Goal: Task Accomplishment & Management: Use online tool/utility

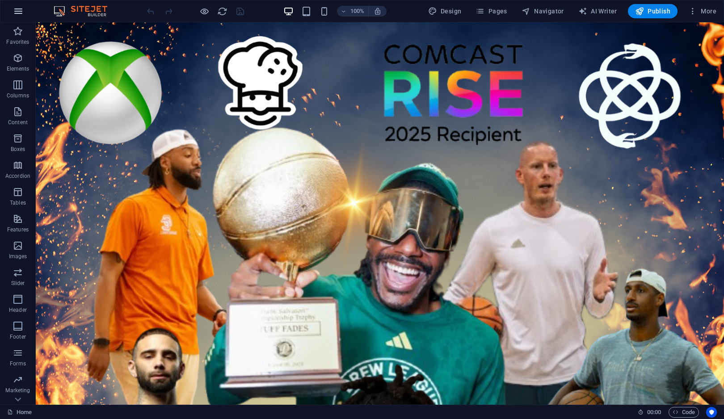
click at [20, 18] on button "button" at bounding box center [18, 10] width 21 height 21
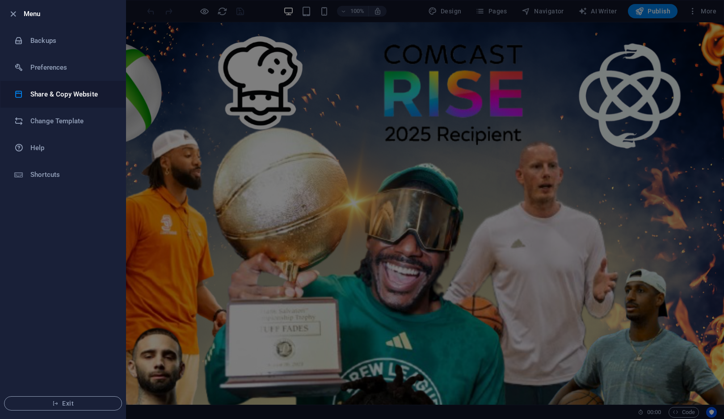
click at [43, 97] on h6 "Share & Copy Website" at bounding box center [71, 94] width 83 height 11
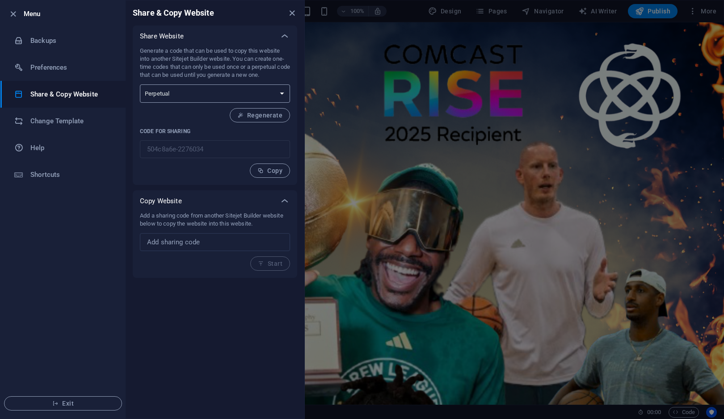
click at [250, 90] on select "One-time Perpetual" at bounding box center [215, 93] width 150 height 18
select select "onetime"
click at [140, 84] on select "One-time Perpetual" at bounding box center [215, 93] width 150 height 18
click at [261, 111] on button "Generate" at bounding box center [263, 115] width 54 height 14
type input "12076875-2276034"
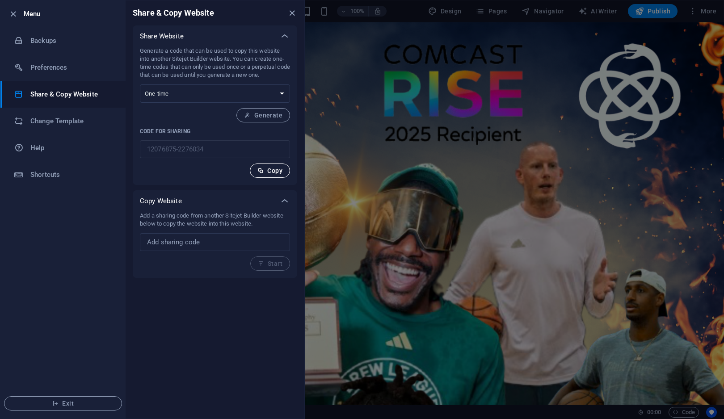
click at [274, 168] on span "Copy" at bounding box center [269, 170] width 25 height 7
click at [77, 405] on span "Exit" at bounding box center [63, 403] width 103 height 7
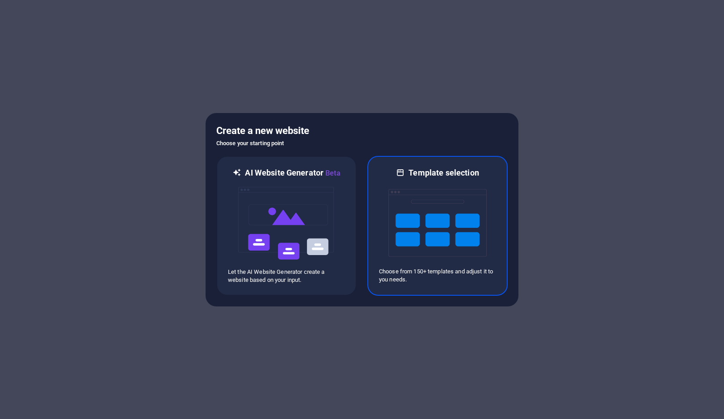
click at [417, 173] on h6 "Template selection" at bounding box center [443, 173] width 70 height 11
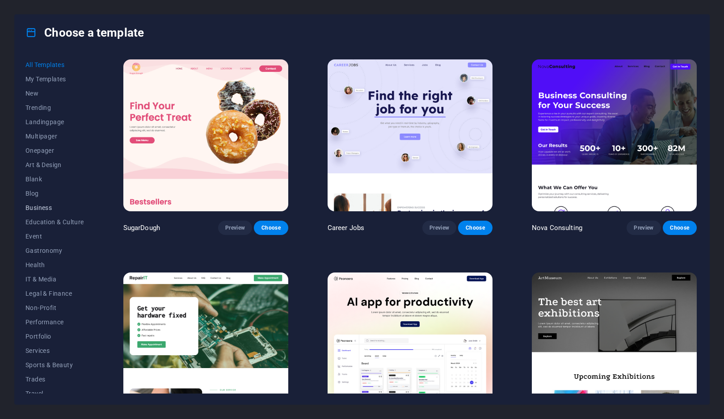
scroll to position [21, 0]
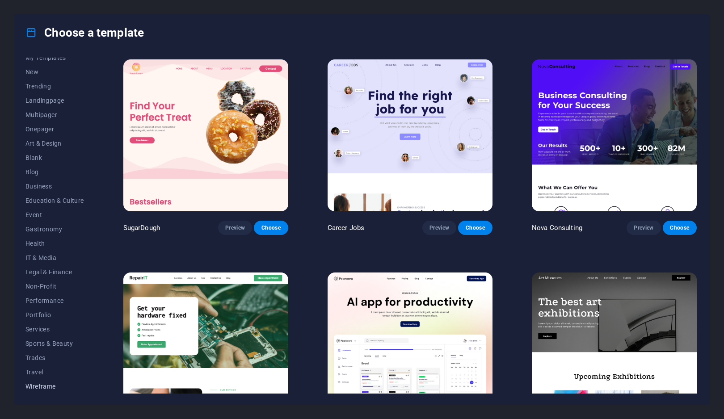
click at [40, 389] on span "Wireframe" at bounding box center [54, 386] width 59 height 7
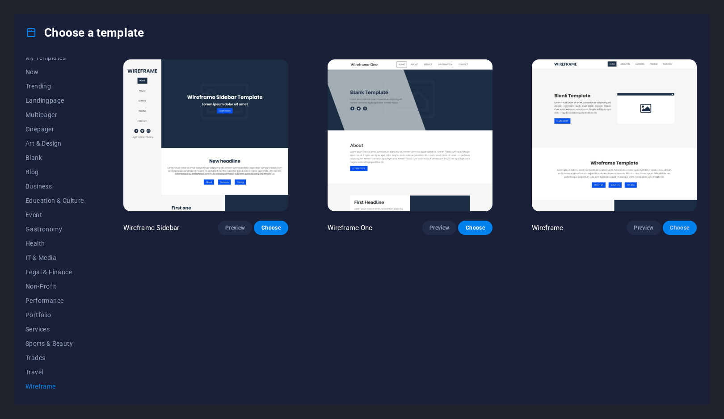
click at [675, 224] on span "Choose" at bounding box center [680, 227] width 20 height 7
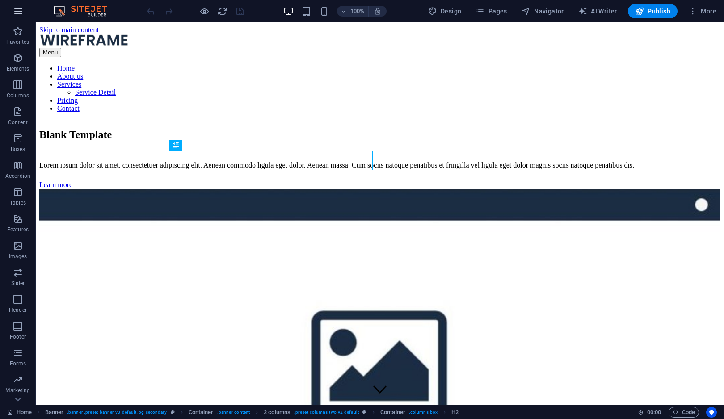
click at [12, 10] on button "button" at bounding box center [18, 10] width 21 height 21
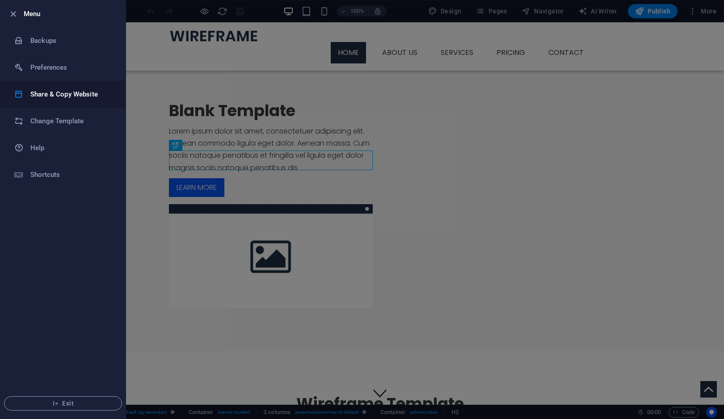
click at [49, 95] on h6 "Share & Copy Website" at bounding box center [71, 94] width 83 height 11
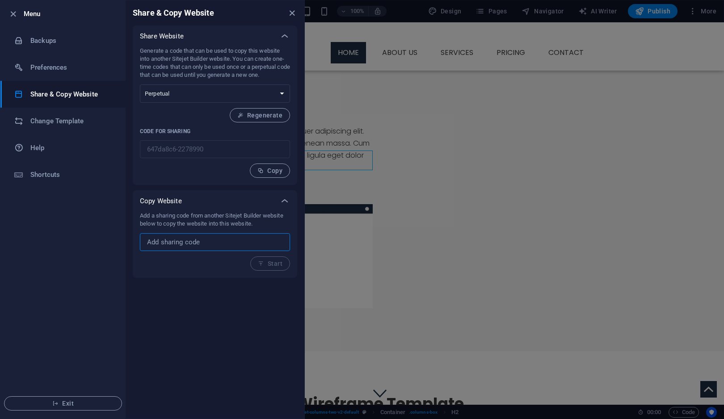
click at [171, 240] on input "text" at bounding box center [215, 242] width 150 height 18
paste input "12076875-2276034"
type input "12076875-2276034"
click at [278, 268] on button "Start" at bounding box center [270, 264] width 40 height 14
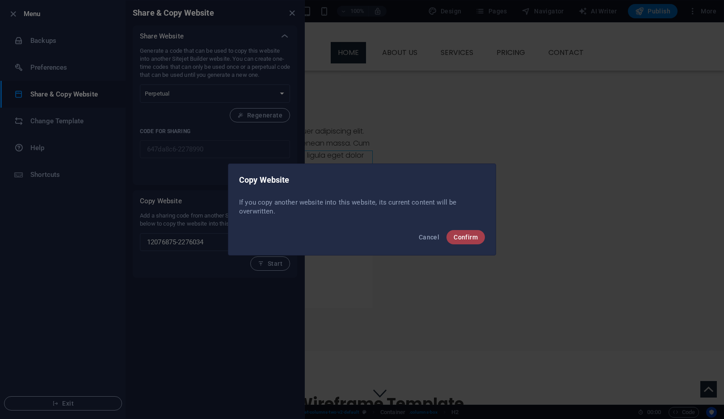
click at [477, 238] on span "Confirm" at bounding box center [466, 237] width 24 height 7
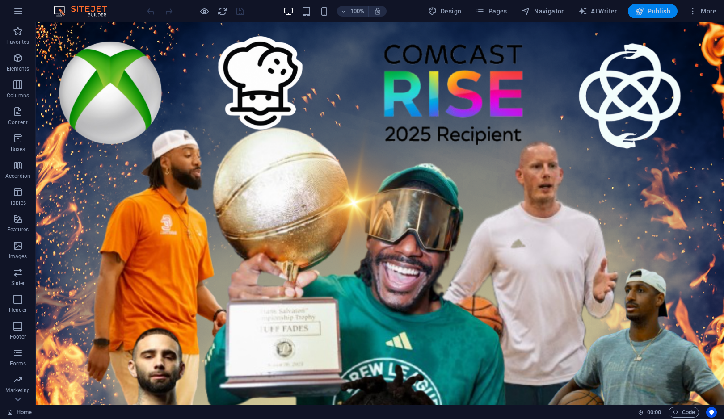
click at [654, 13] on span "Publish" at bounding box center [652, 11] width 35 height 9
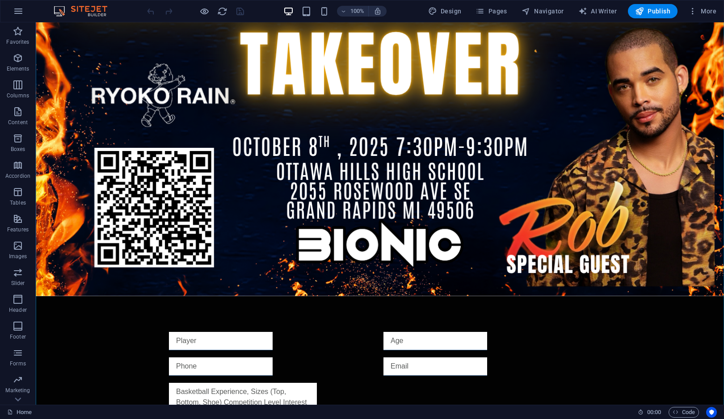
scroll to position [724, 0]
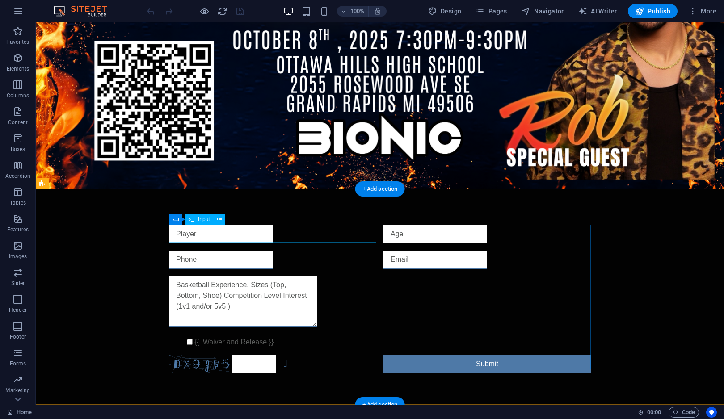
click at [292, 236] on div at bounding box center [272, 234] width 207 height 18
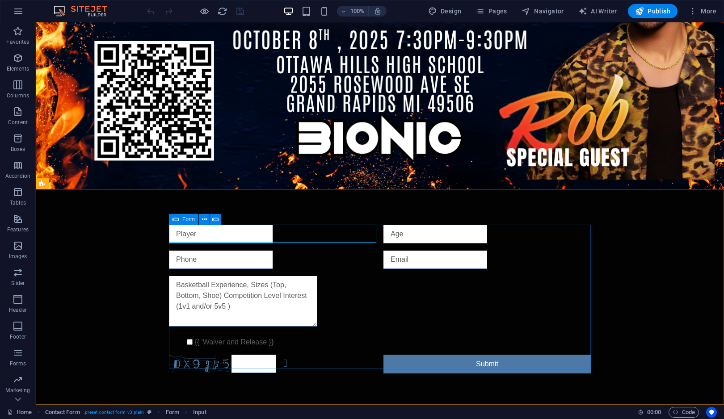
click at [178, 219] on icon at bounding box center [176, 219] width 6 height 11
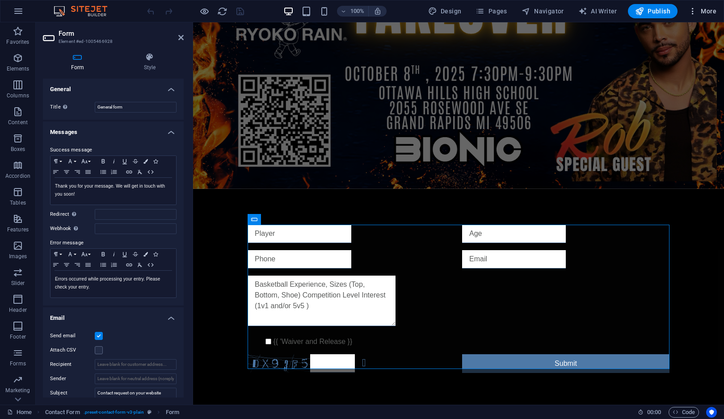
click at [709, 15] on span "More" at bounding box center [702, 11] width 28 height 9
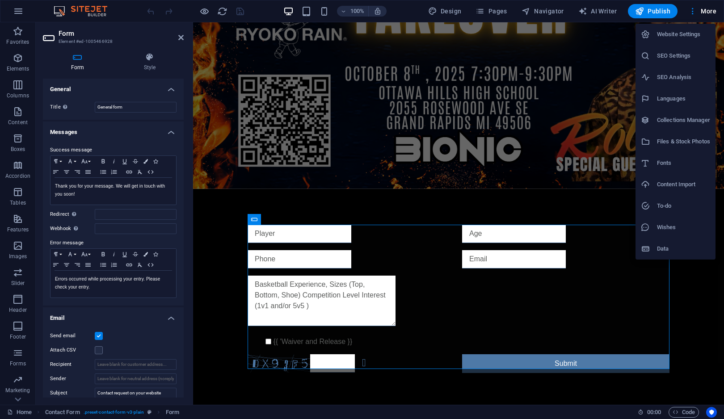
click at [688, 36] on h6 "Website Settings" at bounding box center [683, 34] width 53 height 11
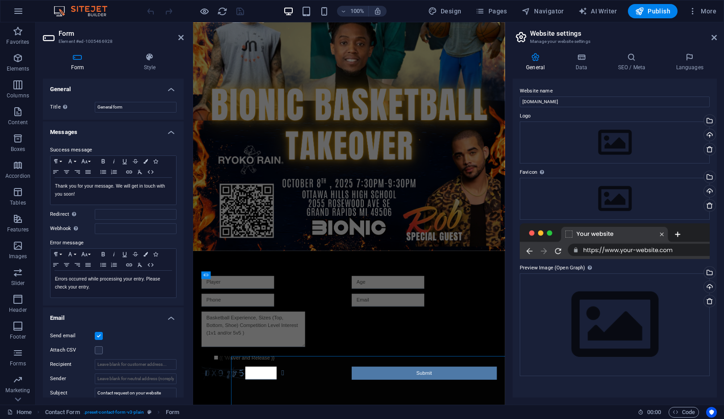
scroll to position [246, 0]
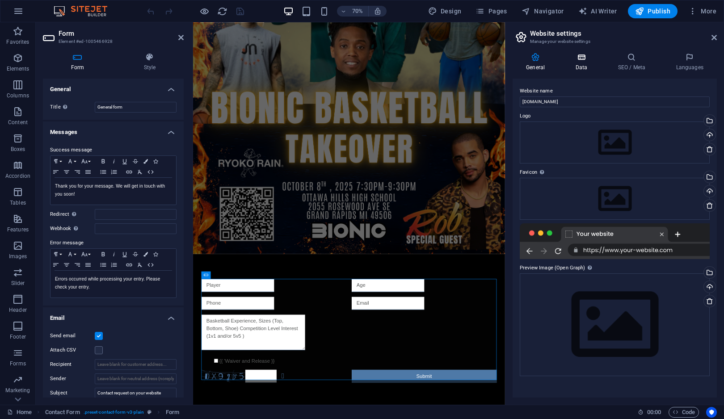
click at [583, 63] on h4 "Data" at bounding box center [583, 62] width 42 height 19
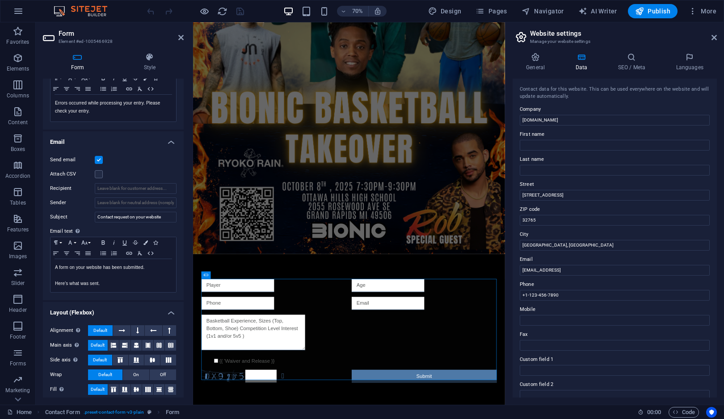
scroll to position [181, 0]
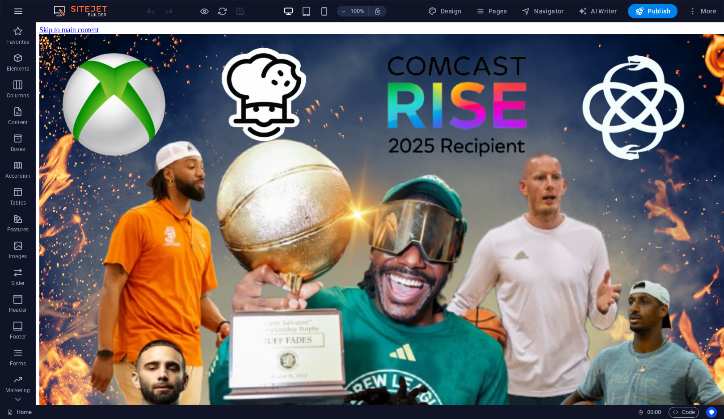
click at [17, 12] on icon "button" at bounding box center [18, 11] width 11 height 11
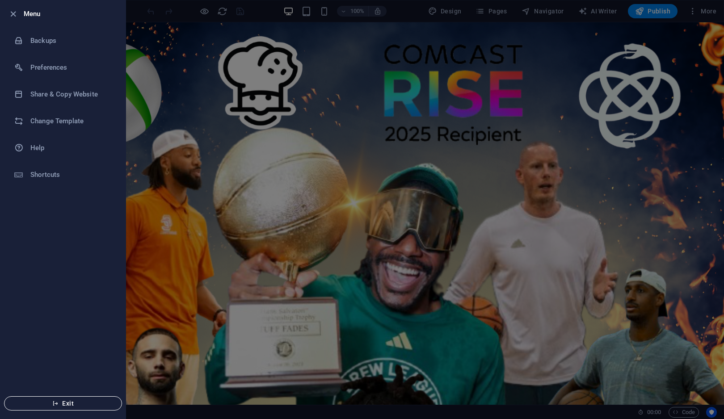
click at [65, 405] on span "Exit" at bounding box center [63, 403] width 103 height 7
